Goal: Task Accomplishment & Management: Use online tool/utility

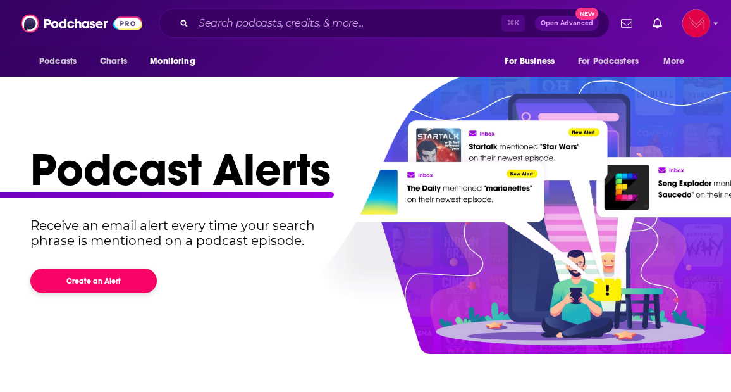
click at [125, 282] on button "Create an Alert" at bounding box center [93, 280] width 127 height 25
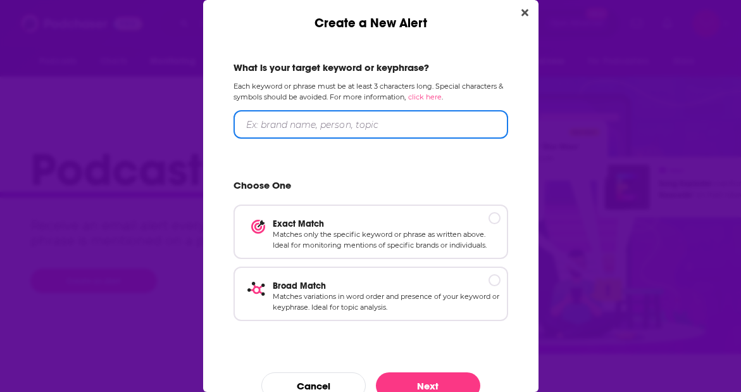
click at [355, 131] on input "Create a New Alert" at bounding box center [370, 124] width 275 height 28
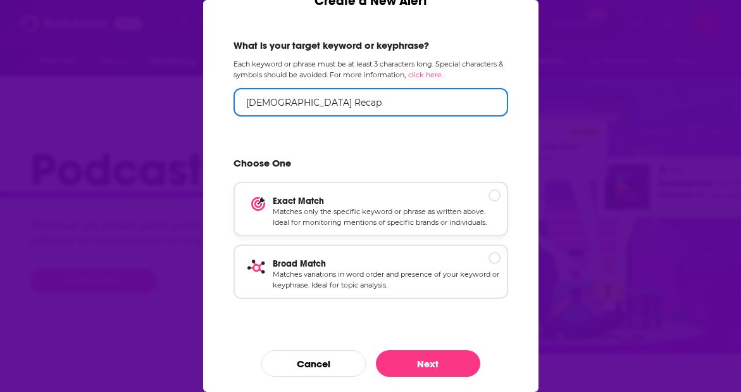
type input "[DEMOGRAPHIC_DATA] Recap"
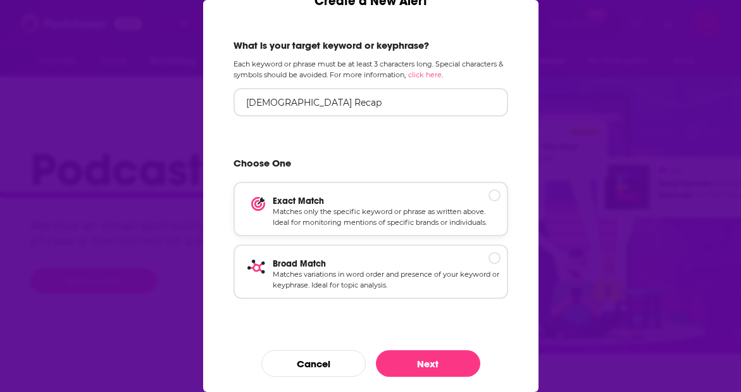
click at [487, 195] on p "Exact Match" at bounding box center [387, 200] width 228 height 11
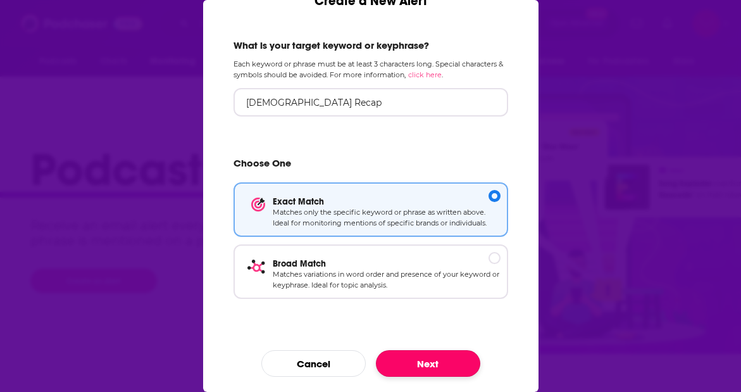
click at [429, 361] on button "Next" at bounding box center [428, 363] width 104 height 27
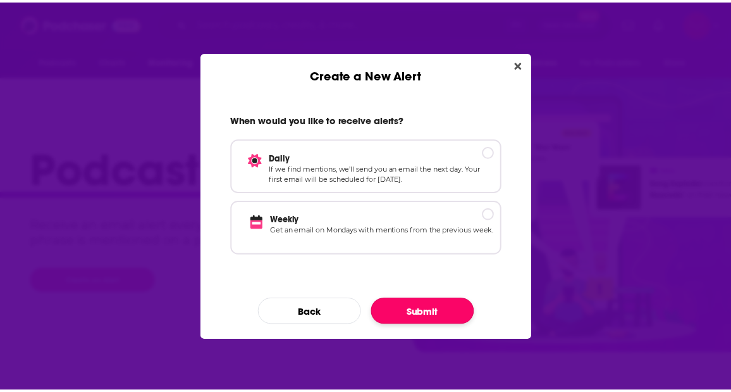
scroll to position [0, 0]
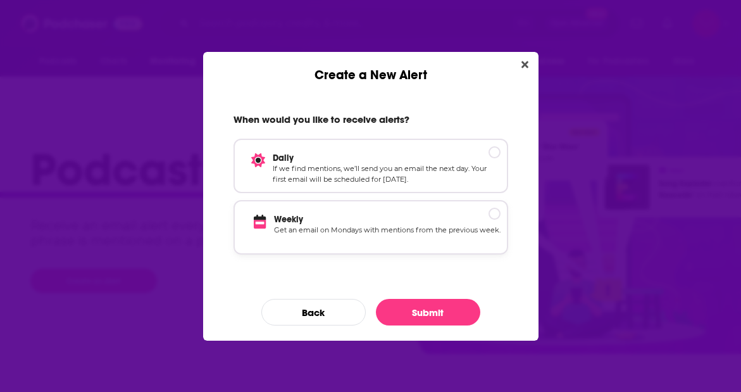
click at [351, 220] on p "Weekly" at bounding box center [387, 219] width 226 height 11
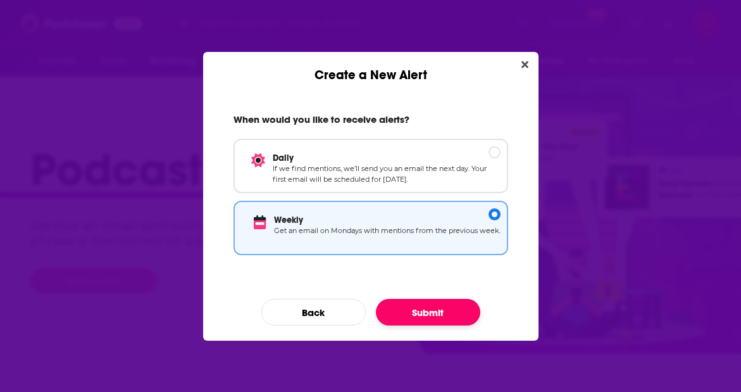
click at [433, 309] on button "Submit" at bounding box center [428, 312] width 104 height 27
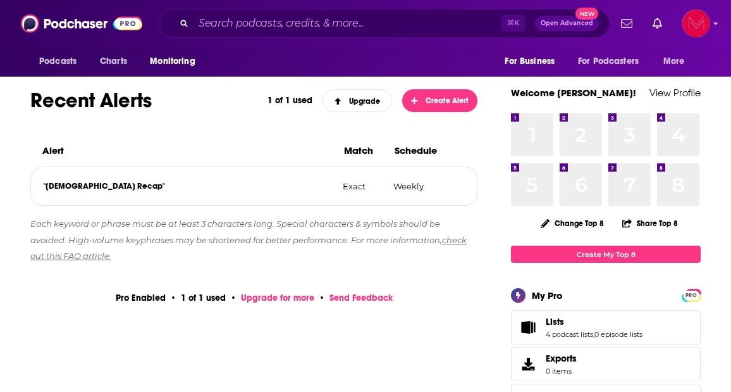
scroll to position [187, 0]
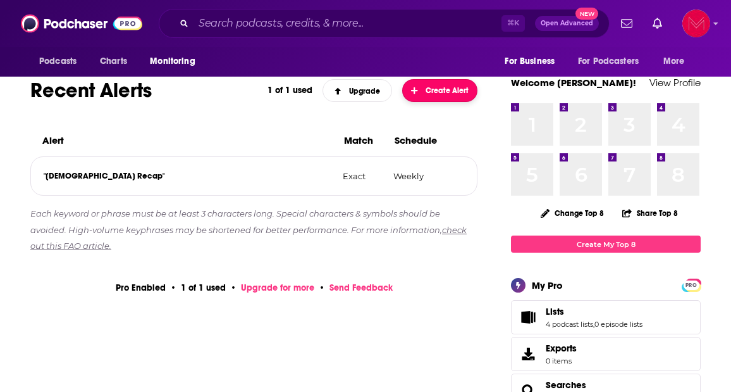
click at [440, 90] on span "Create Alert" at bounding box center [440, 90] width 58 height 9
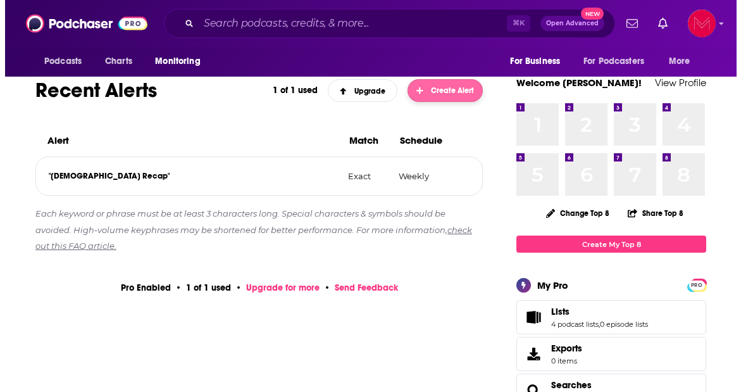
scroll to position [0, 0]
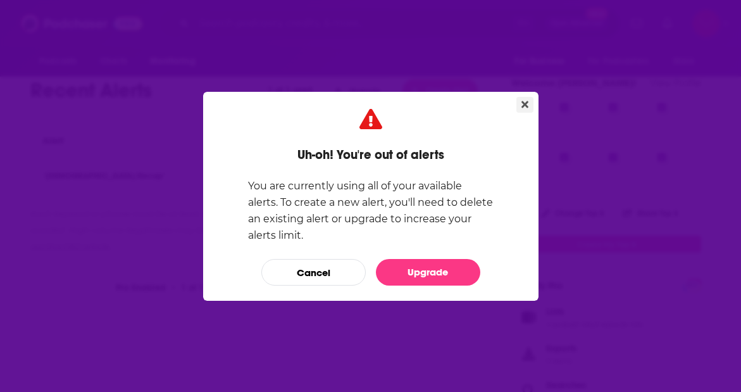
click at [527, 99] on icon "Close" at bounding box center [524, 104] width 7 height 10
